Goal: Information Seeking & Learning: Learn about a topic

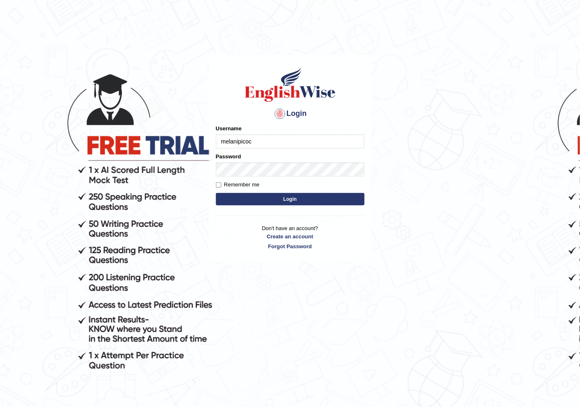
click at [263, 139] on input "melanipicoc" at bounding box center [290, 142] width 149 height 14
type input "m"
type input "sanjog1985"
click at [294, 201] on button "Login" at bounding box center [290, 199] width 149 height 12
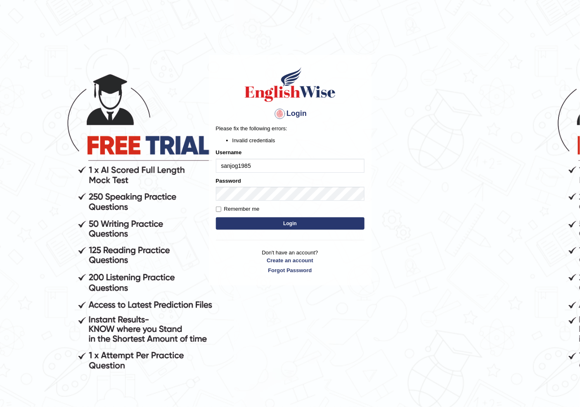
click at [233, 226] on button "Login" at bounding box center [290, 223] width 149 height 12
click at [248, 221] on button "Login" at bounding box center [290, 223] width 149 height 12
click at [216, 217] on button "Login" at bounding box center [290, 223] width 149 height 12
click at [294, 156] on div "Username sanjog1985" at bounding box center [290, 161] width 149 height 24
click at [288, 223] on button "Login" at bounding box center [290, 223] width 149 height 12
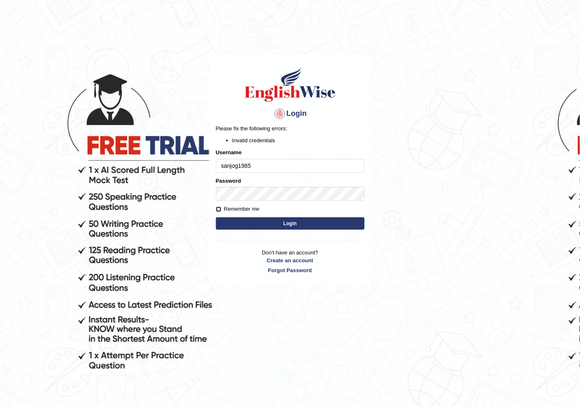
click at [217, 210] on input "Remember me" at bounding box center [218, 209] width 5 height 5
checkbox input "true"
click at [290, 224] on button "Login" at bounding box center [290, 223] width 149 height 12
click at [217, 208] on input "Remember me" at bounding box center [218, 209] width 5 height 5
checkbox input "false"
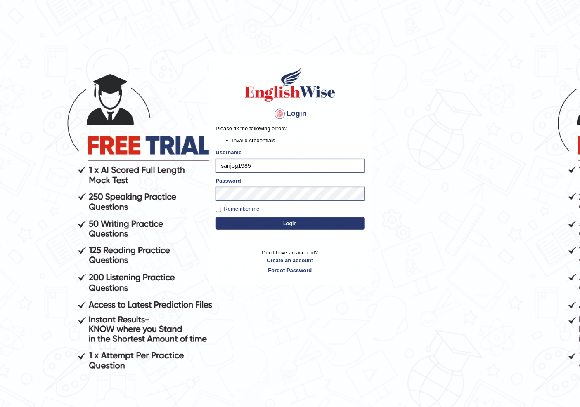
click at [255, 221] on button "Login" at bounding box center [290, 223] width 149 height 12
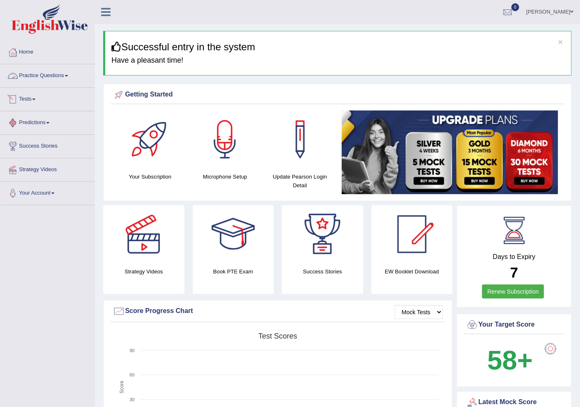
click at [50, 72] on link "Practice Questions" at bounding box center [47, 74] width 94 height 21
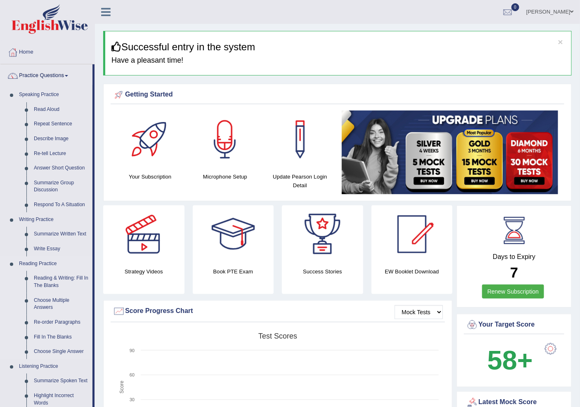
click at [91, 263] on link "Reading Practice" at bounding box center [53, 264] width 77 height 15
click at [48, 379] on link "Summarize Spoken Text" at bounding box center [61, 381] width 62 height 15
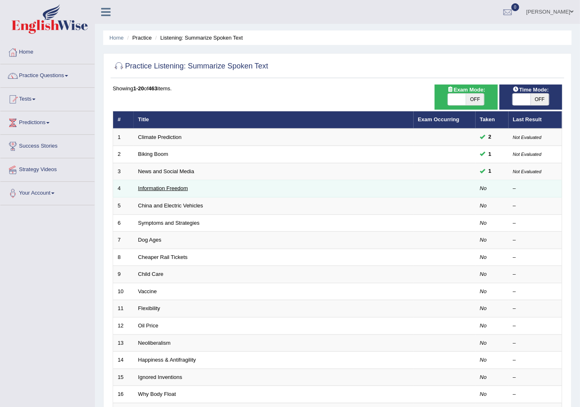
click at [150, 188] on link "Information Freedom" at bounding box center [163, 188] width 50 height 6
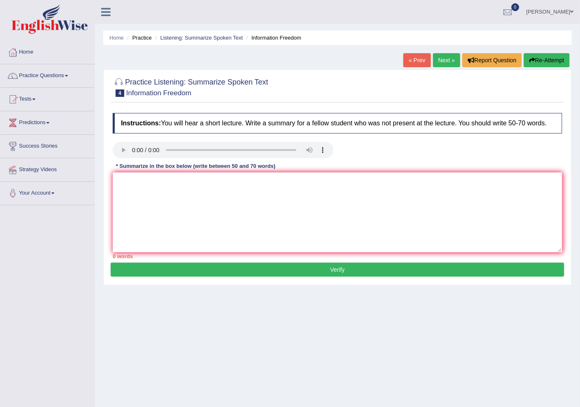
click at [448, 55] on link "Next »" at bounding box center [446, 60] width 27 height 14
click at [449, 61] on link "Next »" at bounding box center [446, 60] width 27 height 14
click at [65, 75] on link "Practice Questions" at bounding box center [47, 74] width 94 height 21
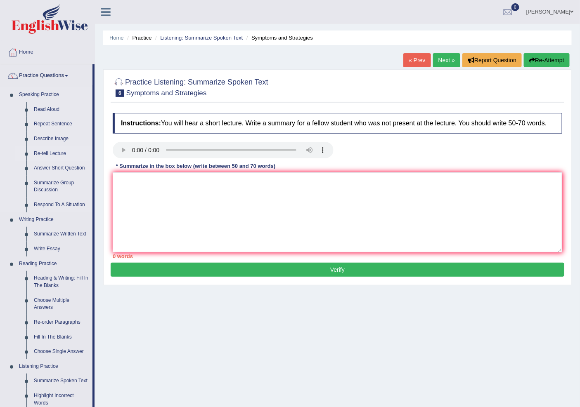
click at [51, 150] on link "Re-tell Lecture" at bounding box center [61, 153] width 62 height 15
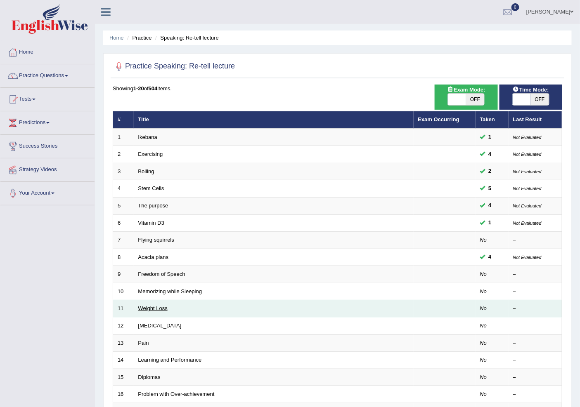
click at [153, 310] on link "Weight Loss" at bounding box center [152, 308] width 29 height 6
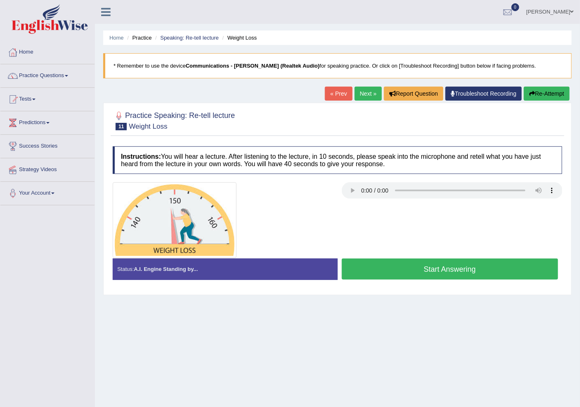
click at [356, 95] on link "Next »" at bounding box center [367, 94] width 27 height 14
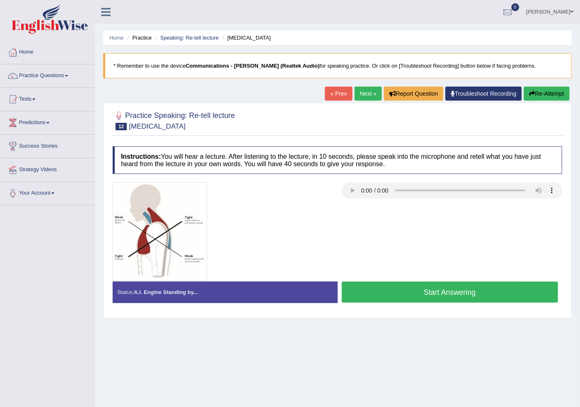
click at [412, 301] on button "Start Answering" at bounding box center [450, 292] width 217 height 21
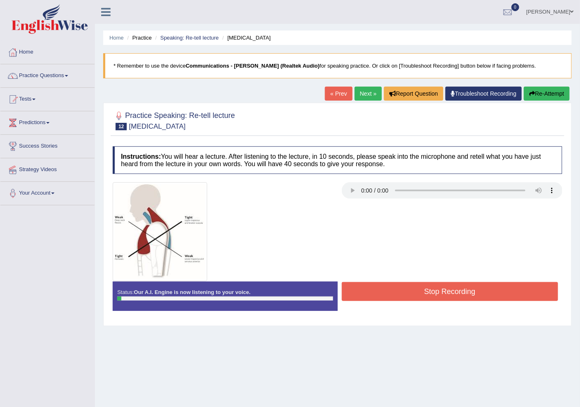
click at [384, 290] on button "Stop Recording" at bounding box center [450, 291] width 217 height 19
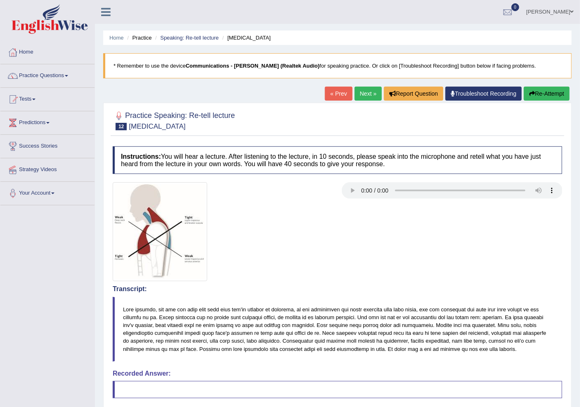
click at [358, 94] on link "Next »" at bounding box center [367, 94] width 27 height 14
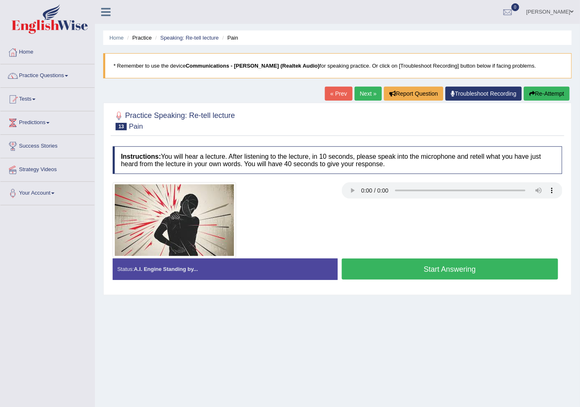
click at [394, 273] on button "Start Answering" at bounding box center [450, 269] width 217 height 21
click at [397, 270] on button "Start Answering" at bounding box center [450, 269] width 217 height 21
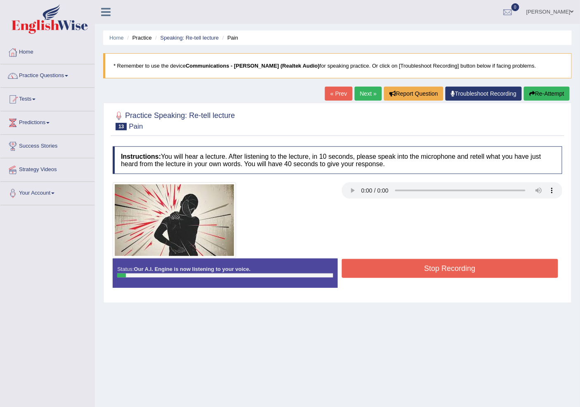
click at [390, 266] on button "Stop Recording" at bounding box center [450, 268] width 217 height 19
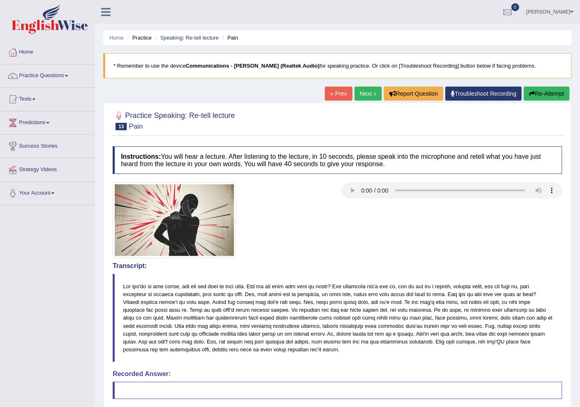
click at [194, 279] on blockquote at bounding box center [337, 318] width 449 height 88
drag, startPoint x: 194, startPoint y: 279, endPoint x: 201, endPoint y: 282, distance: 7.4
click at [201, 282] on blockquote at bounding box center [337, 318] width 449 height 88
click at [187, 303] on blockquote at bounding box center [337, 318] width 449 height 88
drag, startPoint x: 182, startPoint y: 307, endPoint x: 178, endPoint y: 313, distance: 7.3
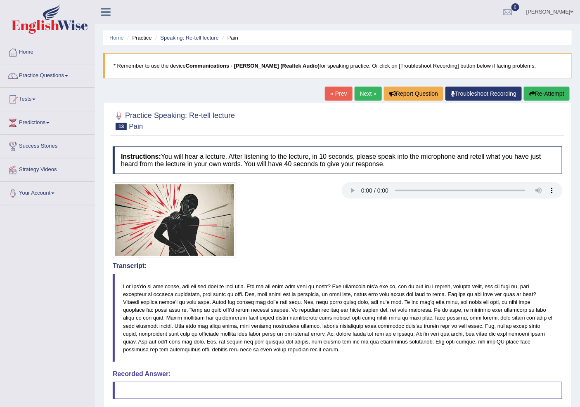
click at [179, 312] on blockquote at bounding box center [337, 318] width 449 height 88
click at [366, 95] on link "Next »" at bounding box center [367, 94] width 27 height 14
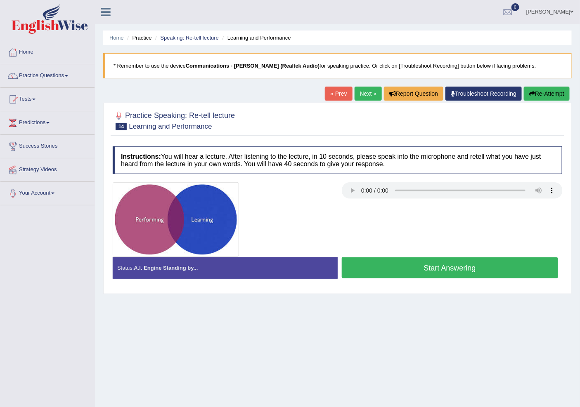
click at [478, 276] on button "Start Answering" at bounding box center [450, 267] width 217 height 21
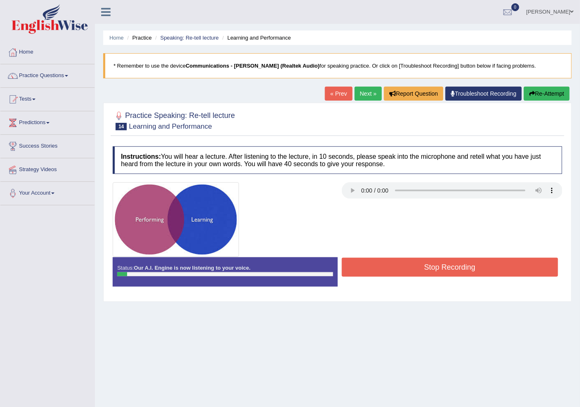
click at [425, 266] on button "Stop Recording" at bounding box center [450, 267] width 217 height 19
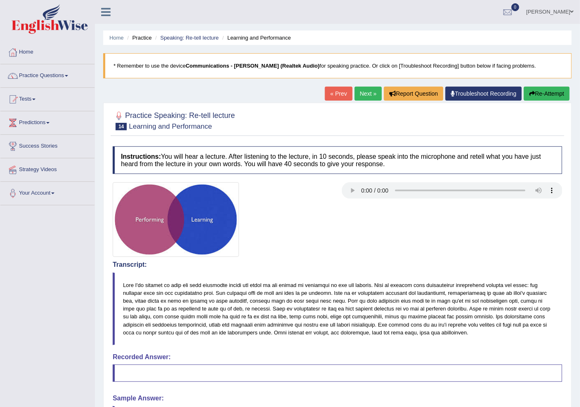
drag, startPoint x: 344, startPoint y: 307, endPoint x: 369, endPoint y: 297, distance: 27.4
click at [369, 297] on blockquote at bounding box center [337, 309] width 449 height 73
click at [369, 295] on blockquote at bounding box center [337, 309] width 449 height 73
click at [360, 91] on link "Next »" at bounding box center [367, 94] width 27 height 14
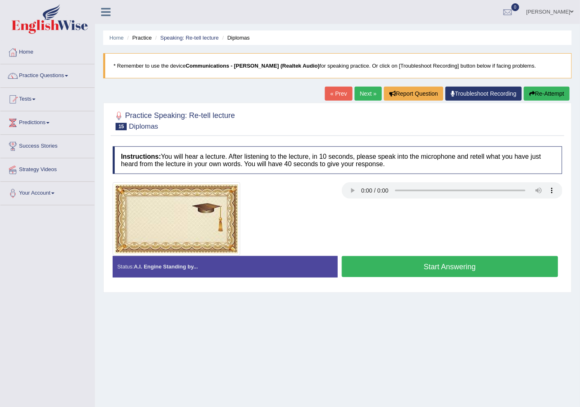
click at [245, 333] on div "Home Practice Speaking: Re-tell lecture Diplomas * Remember to use the device C…" at bounding box center [337, 206] width 485 height 413
click at [153, 173] on h4 "Instructions: You will hear a lecture. After listening to the lecture, in 10 se…" at bounding box center [337, 160] width 449 height 28
click at [66, 76] on link "Practice Questions" at bounding box center [47, 74] width 94 height 21
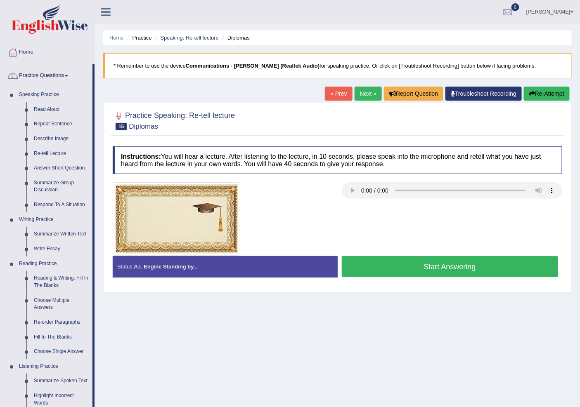
click at [364, 93] on link "Next »" at bounding box center [367, 94] width 27 height 14
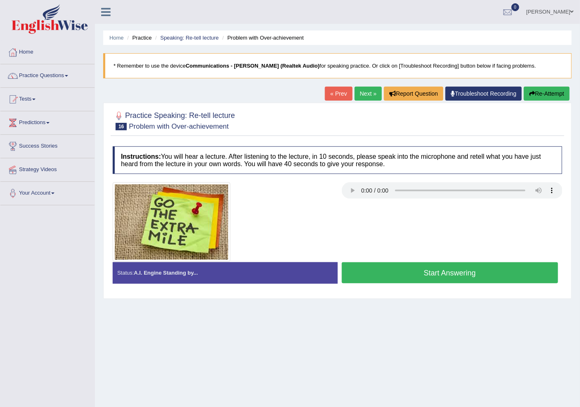
click at [430, 276] on button "Start Answering" at bounding box center [450, 272] width 217 height 21
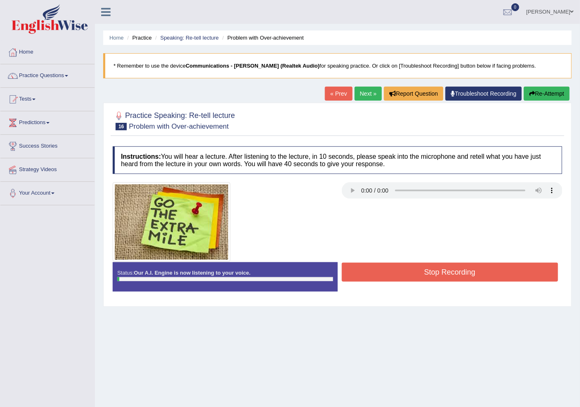
click at [430, 276] on button "Stop Recording" at bounding box center [450, 272] width 217 height 19
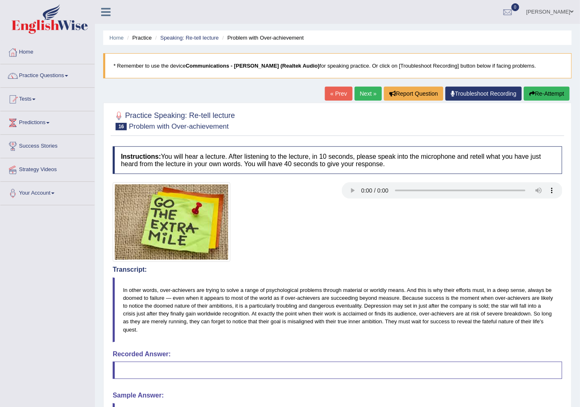
drag, startPoint x: 456, startPoint y: 23, endPoint x: 441, endPoint y: 31, distance: 17.7
click at [441, 31] on div "Toggle navigation Home Practice Questions Speaking Practice Read Aloud Repeat S…" at bounding box center [290, 252] width 580 height 504
click at [365, 93] on link "Next »" at bounding box center [367, 94] width 27 height 14
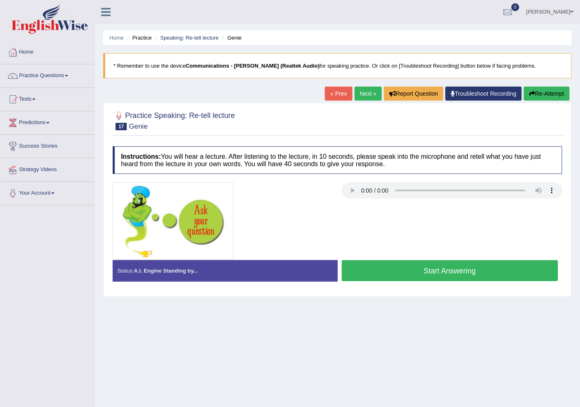
click at [478, 270] on button "Start Answering" at bounding box center [450, 270] width 217 height 21
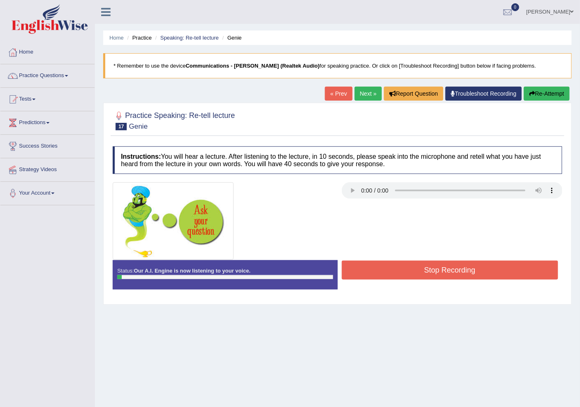
click at [475, 271] on button "Stop Recording" at bounding box center [450, 270] width 217 height 19
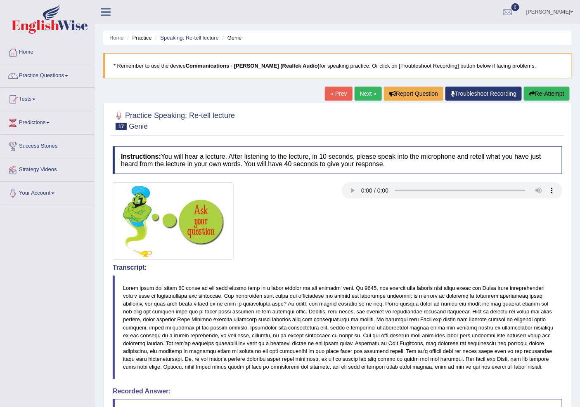
drag, startPoint x: 501, startPoint y: 341, endPoint x: 0, endPoint y: 260, distance: 507.8
click at [488, 348] on blockquote at bounding box center [337, 328] width 449 height 104
click at [98, 308] on div "Home Practice Speaking: Re-tell lecture Genie * Remember to use the device Comm…" at bounding box center [337, 262] width 485 height 525
click at [101, 306] on div "Home Practice Speaking: Re-tell lecture Genie * Remember to use the device Comm…" at bounding box center [337, 262] width 485 height 525
drag, startPoint x: 63, startPoint y: 302, endPoint x: 42, endPoint y: 302, distance: 21.5
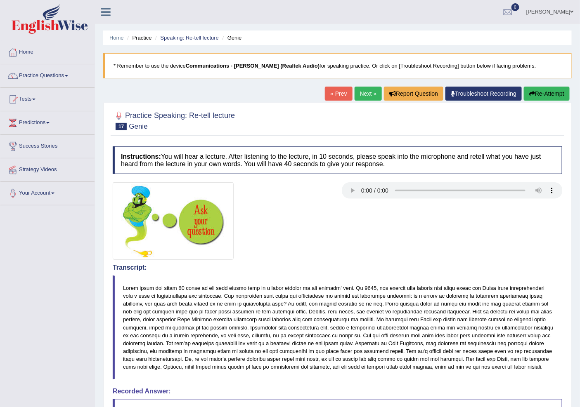
click at [42, 302] on div "Toggle navigation Home Practice Questions Speaking Practice Read Aloud Repeat S…" at bounding box center [290, 270] width 580 height 541
click at [368, 93] on link "Next »" at bounding box center [367, 94] width 27 height 14
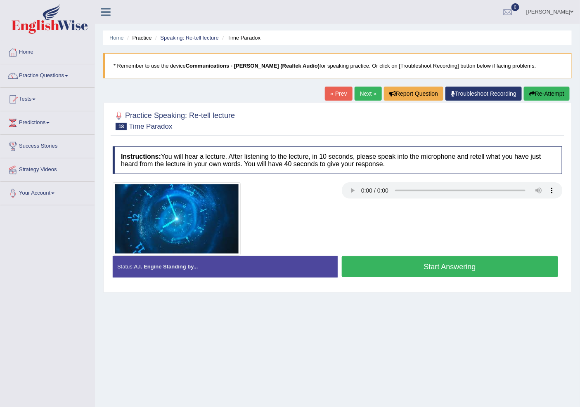
click at [443, 262] on button "Start Answering" at bounding box center [450, 266] width 217 height 21
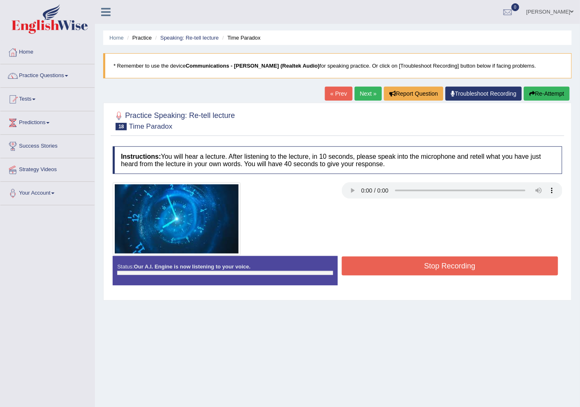
click at [443, 262] on button "Stop Recording" at bounding box center [450, 266] width 217 height 19
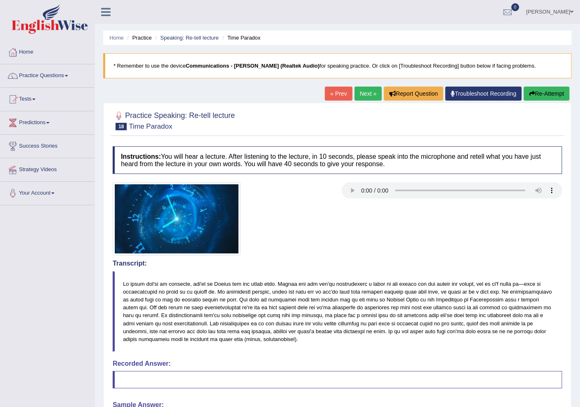
click at [356, 94] on link "Next »" at bounding box center [367, 94] width 27 height 14
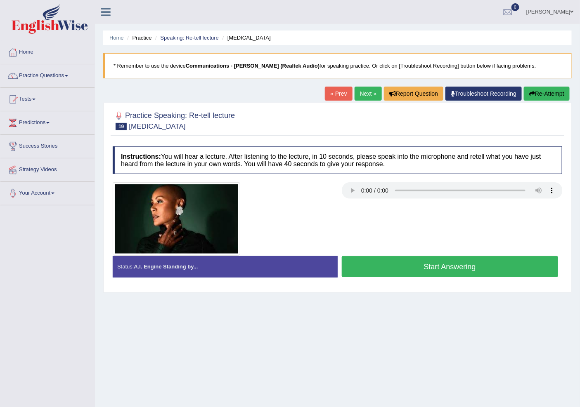
click at [356, 94] on link "Next »" at bounding box center [367, 94] width 27 height 14
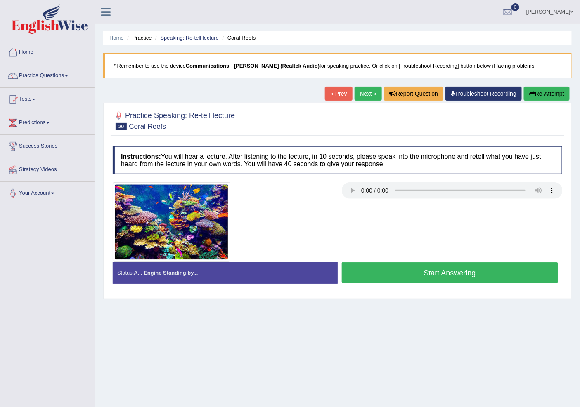
click at [434, 275] on button "Start Answering" at bounding box center [450, 272] width 217 height 21
click at [434, 276] on button "Start Answering" at bounding box center [450, 272] width 217 height 21
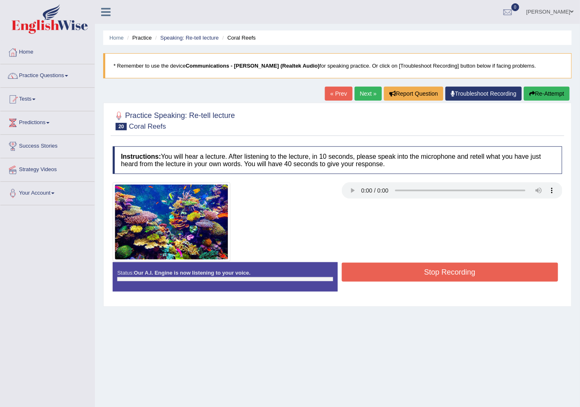
click at [434, 276] on button "Stop Recording" at bounding box center [450, 272] width 217 height 19
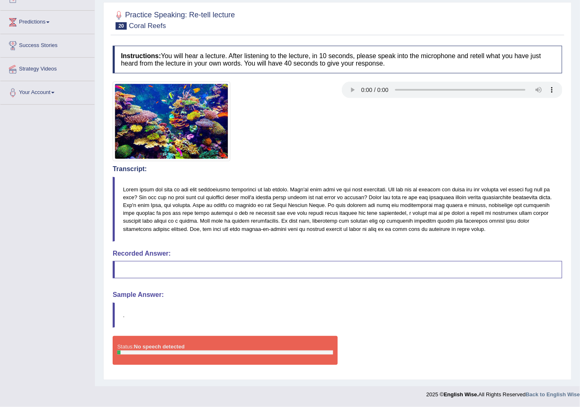
scroll to position [55, 0]
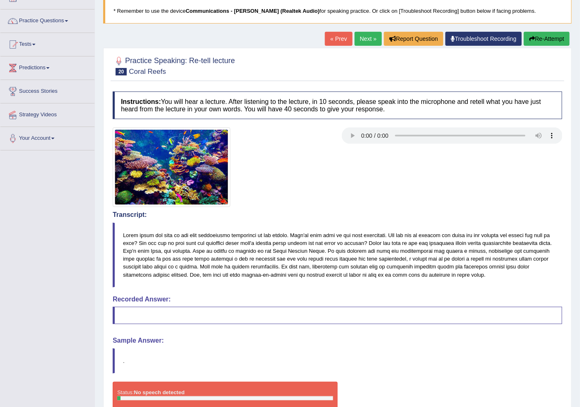
click at [363, 40] on link "Next »" at bounding box center [367, 39] width 27 height 14
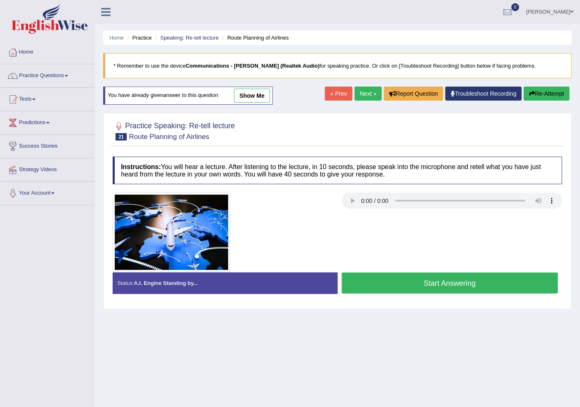
click at [448, 285] on button "Start Answering" at bounding box center [450, 283] width 217 height 21
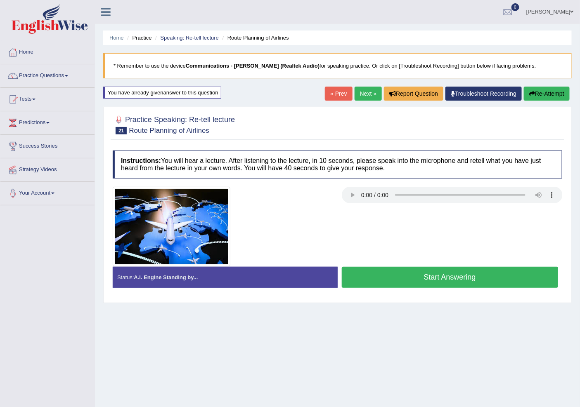
click at [450, 285] on div "Status: A.I. Engine Standing by... Start Answering Stop Recording" at bounding box center [337, 281] width 449 height 29
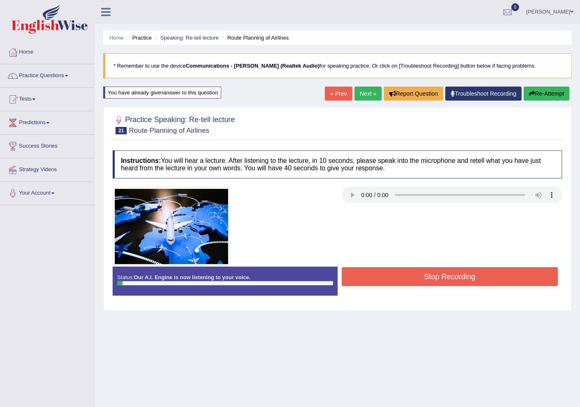
click at [451, 279] on button "Stop Recording" at bounding box center [450, 276] width 217 height 19
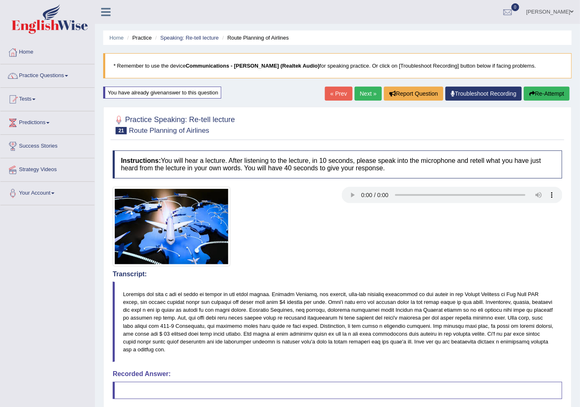
click at [365, 87] on link "Next »" at bounding box center [367, 94] width 27 height 14
